Goal: Task Accomplishment & Management: Manage account settings

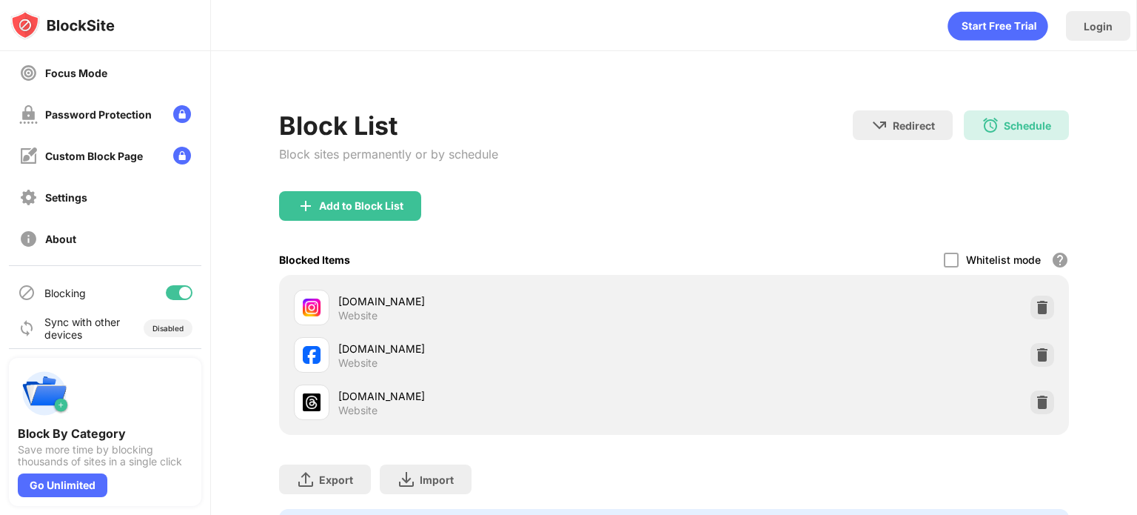
scroll to position [135, 0]
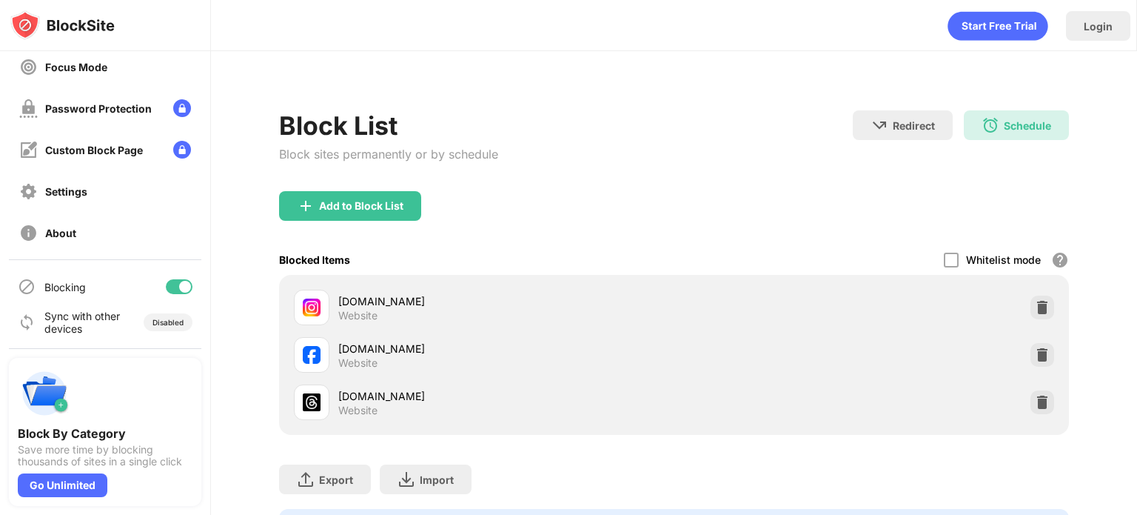
click at [166, 293] on div "Blocking" at bounding box center [105, 287] width 192 height 36
click at [170, 278] on div "Blocking" at bounding box center [105, 287] width 192 height 36
click at [167, 284] on div at bounding box center [179, 286] width 27 height 15
